Goal: Complete application form

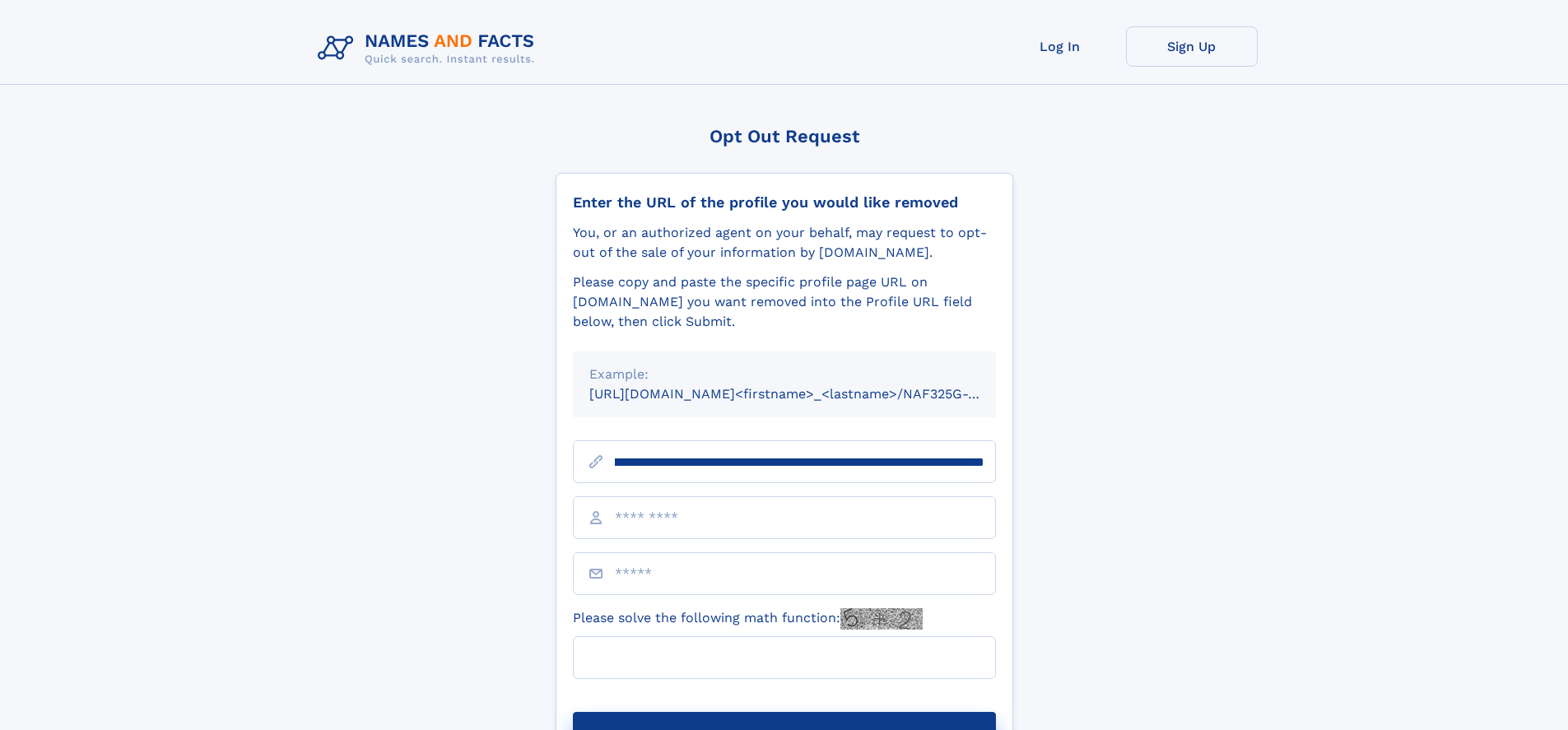
scroll to position [0, 180]
type input "**********"
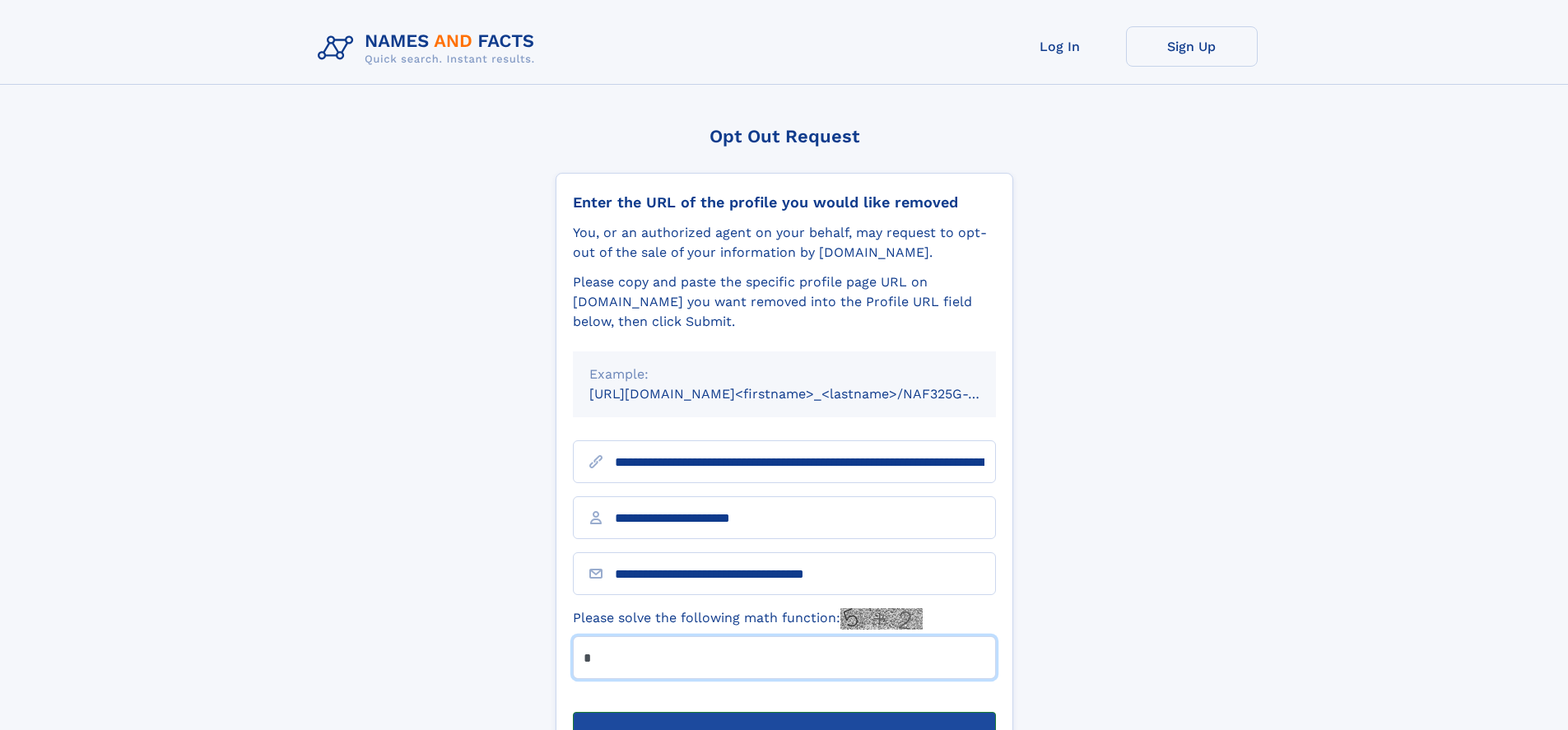
type input "*"
click at [783, 712] on button "Submit Opt Out Request" at bounding box center [784, 738] width 423 height 53
